Goal: Complete application form

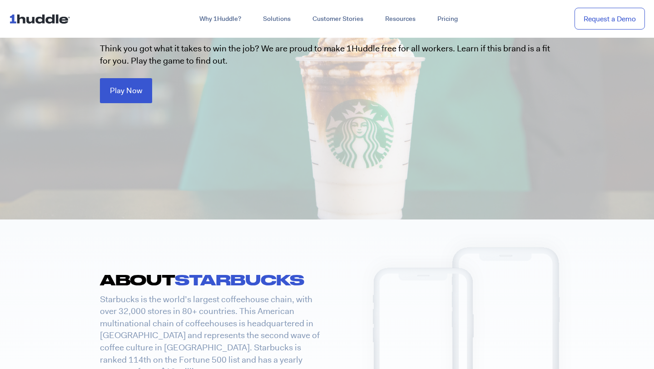
scroll to position [97, 0]
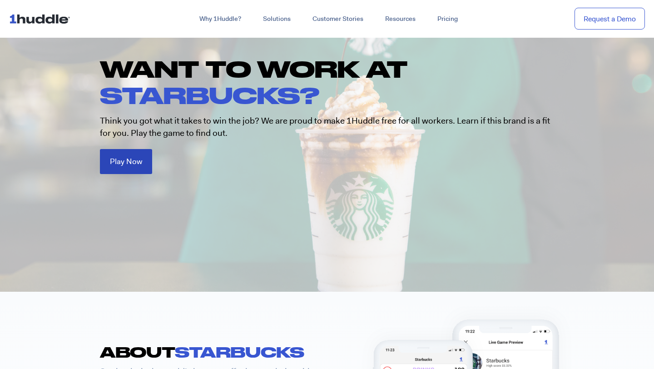
click at [132, 161] on span "Play Now" at bounding box center [126, 162] width 32 height 8
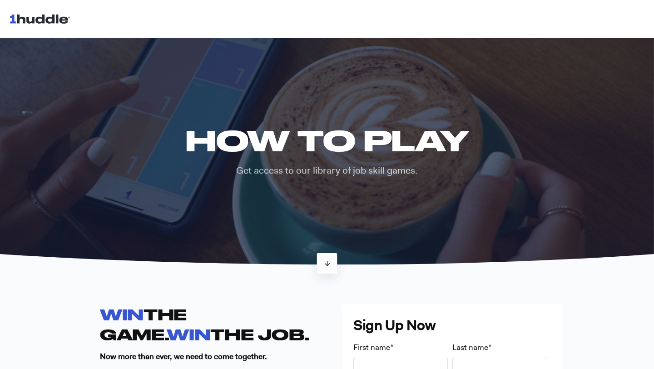
click at [331, 264] on icon at bounding box center [328, 263] width 8 height 8
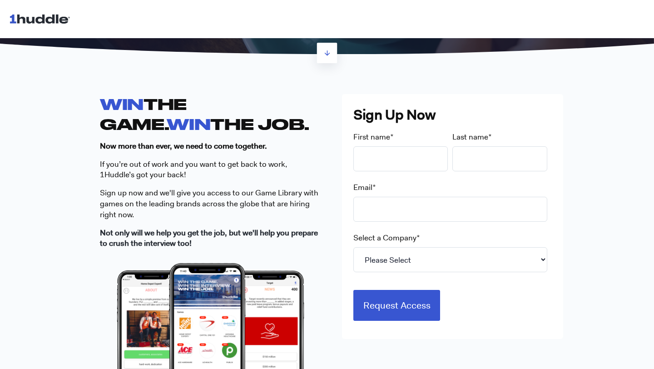
scroll to position [216, 0]
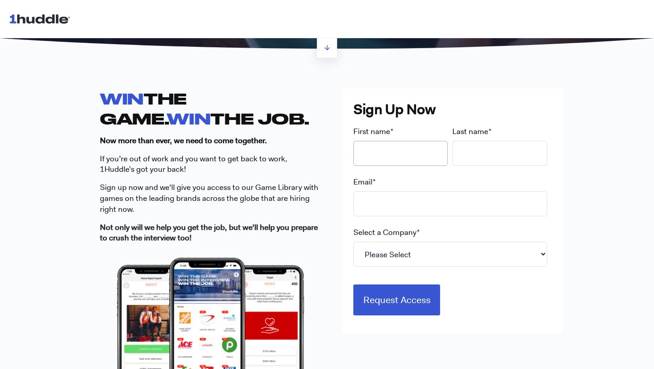
click at [411, 150] on input "First name *" at bounding box center [401, 153] width 95 height 25
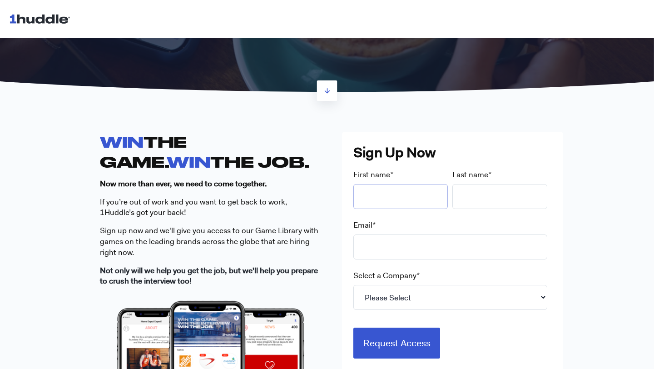
scroll to position [193, 0]
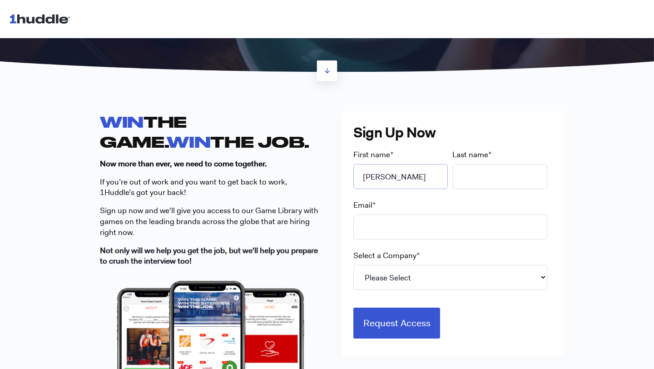
type input "[PERSON_NAME]"
click at [497, 172] on input "Last name *" at bounding box center [500, 176] width 95 height 25
type input "knobbs"
click at [418, 233] on input "Email *" at bounding box center [451, 226] width 194 height 25
type input "[PERSON_NAME][EMAIL_ADDRESS][PERSON_NAME][DOMAIN_NAME]"
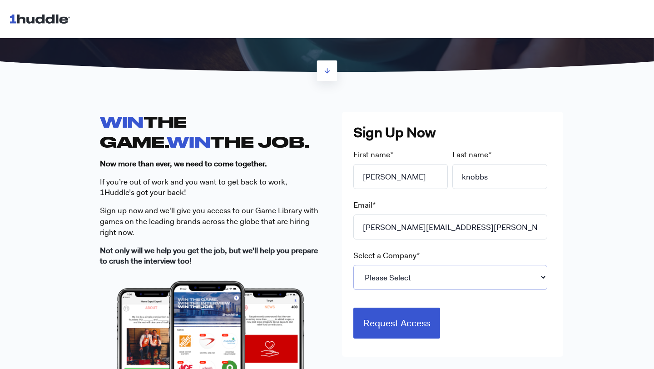
click at [392, 279] on select "Please Select 7-Eleven Ace Hardware Albertsons Companies ALDI Amazon Aveanna He…" at bounding box center [451, 277] width 194 height 25
select select "ALDI"
click at [354, 265] on select "Please Select 7-Eleven Ace Hardware Albertsons Companies ALDI Amazon Aveanna He…" at bounding box center [451, 277] width 194 height 25
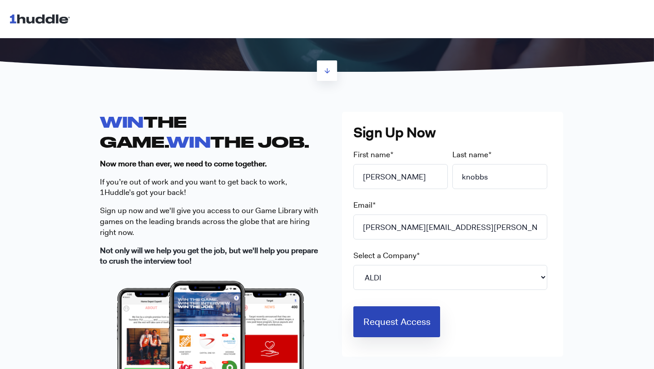
click at [407, 326] on input "Request Access" at bounding box center [397, 321] width 87 height 31
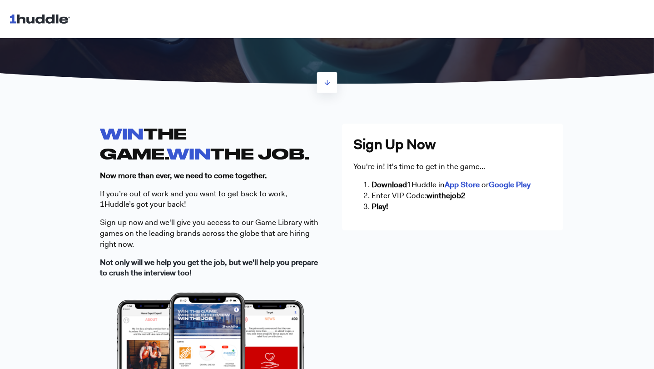
scroll to position [174, 0]
